Goal: Information Seeking & Learning: Find specific fact

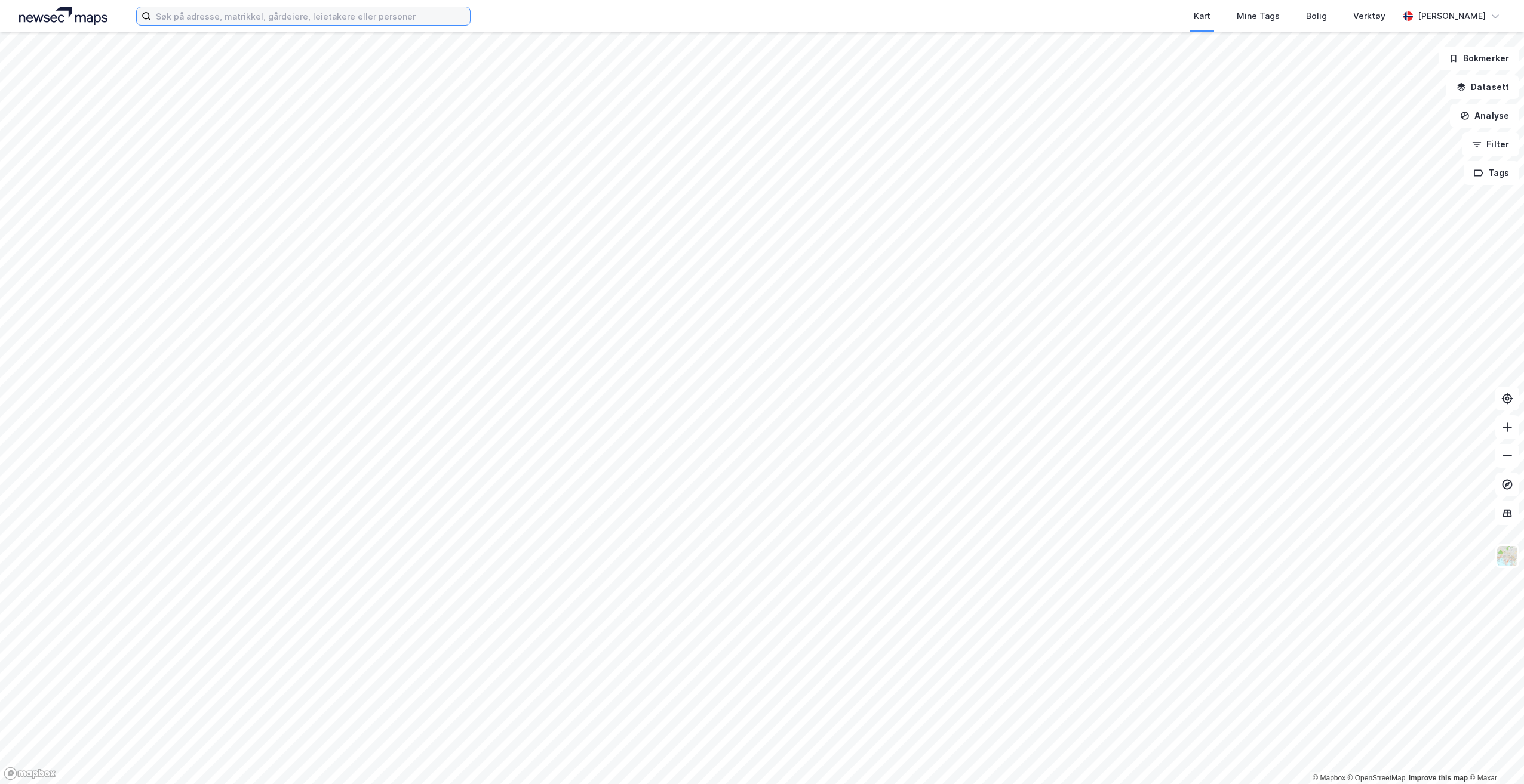
click at [412, 19] on input at bounding box center [310, 16] width 319 height 18
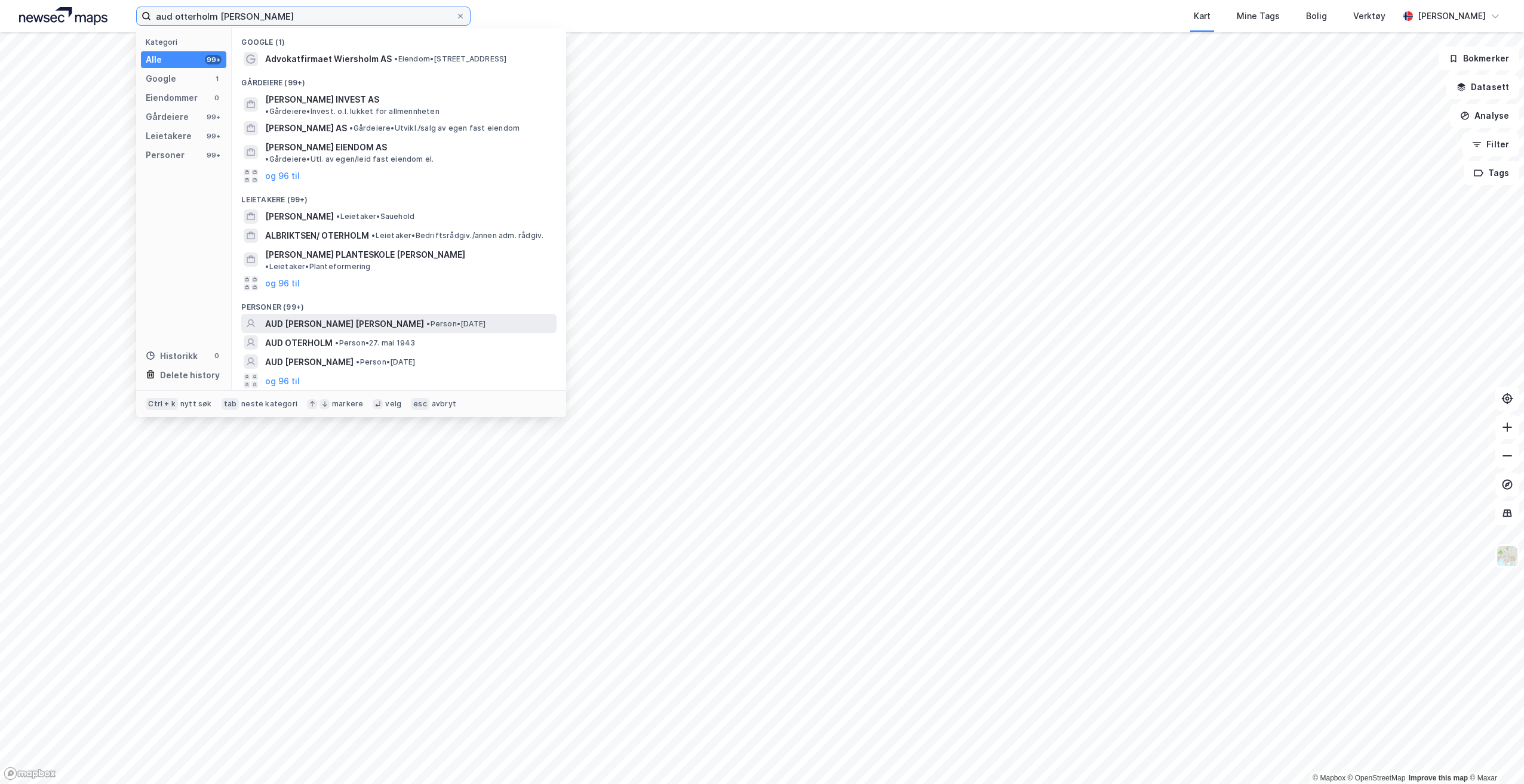
type input "aud otterholm [PERSON_NAME]"
click at [360, 317] on span "AUD [PERSON_NAME] [PERSON_NAME]" at bounding box center [344, 324] width 159 height 14
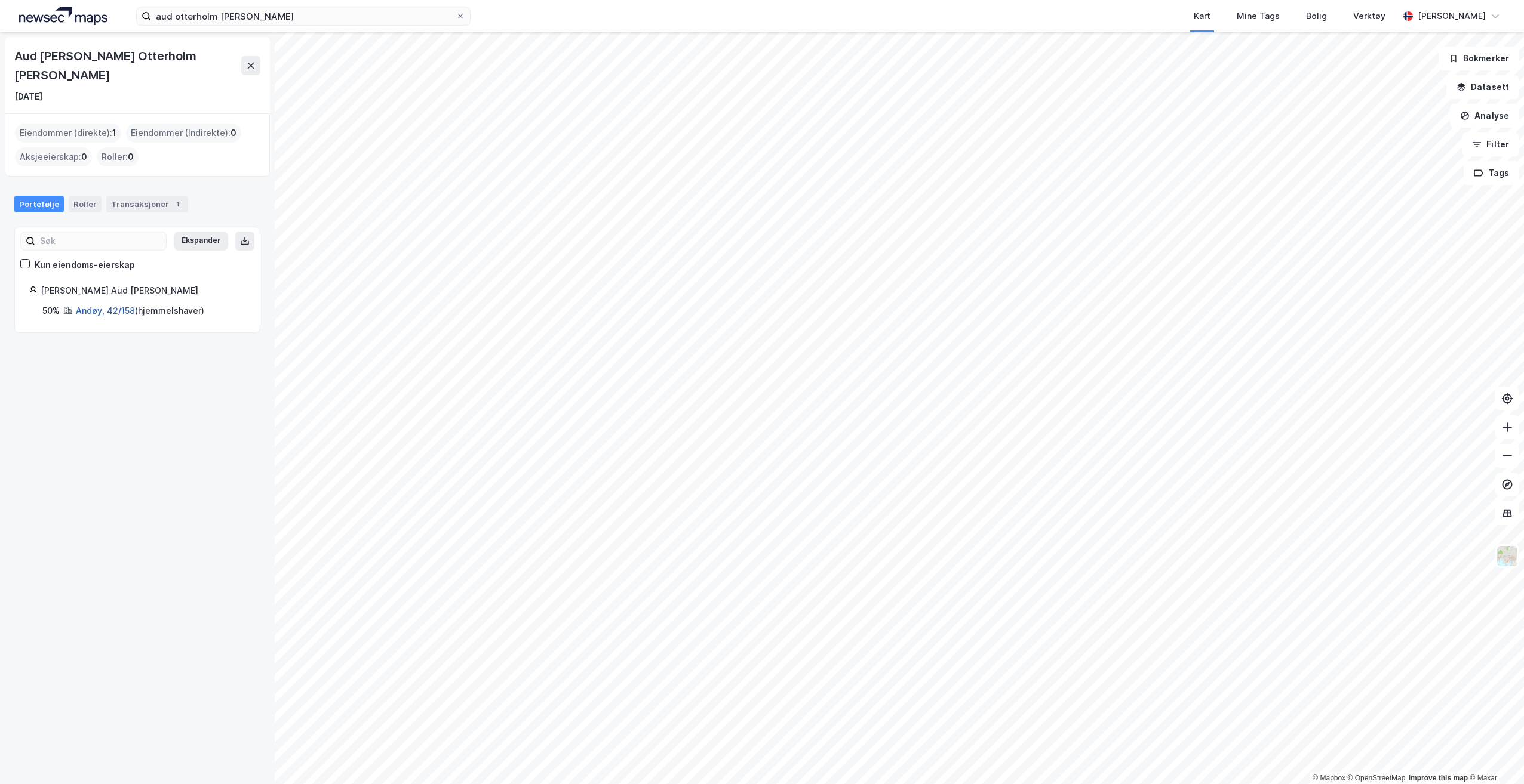
click at [97, 306] on link "Andøy, 42/158" at bounding box center [106, 311] width 59 height 10
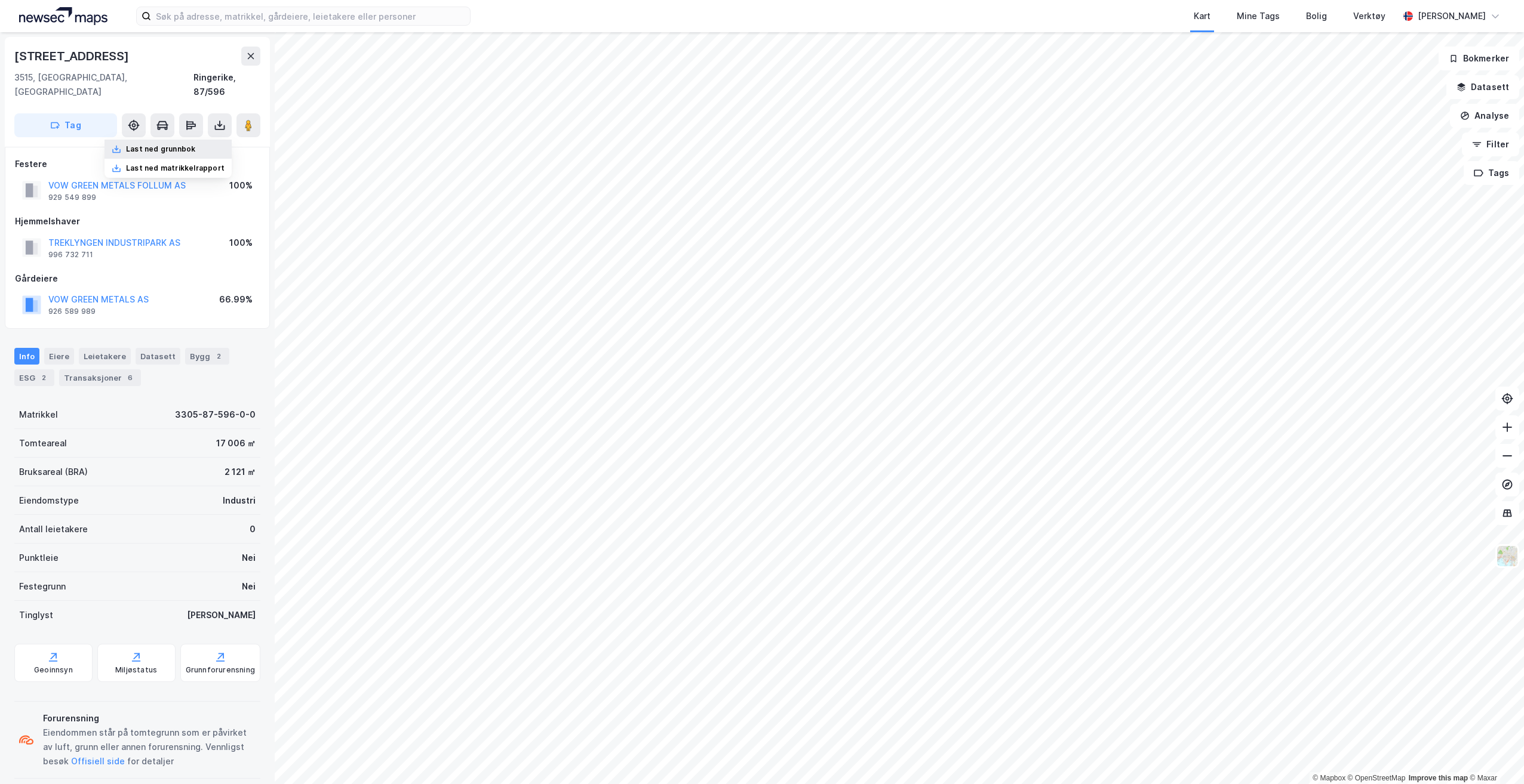
click at [190, 145] on div "Last ned grunnbok" at bounding box center [161, 149] width 69 height 9
